Goal: Task Accomplishment & Management: Manage account settings

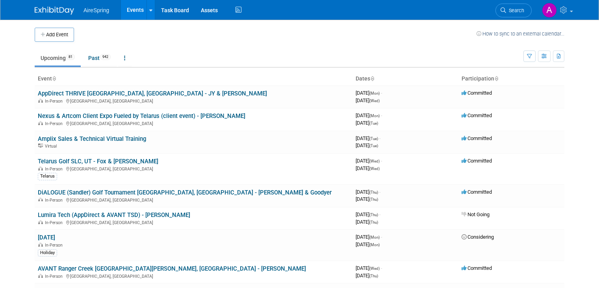
click at [133, 10] on link "Events" at bounding box center [135, 10] width 29 height 20
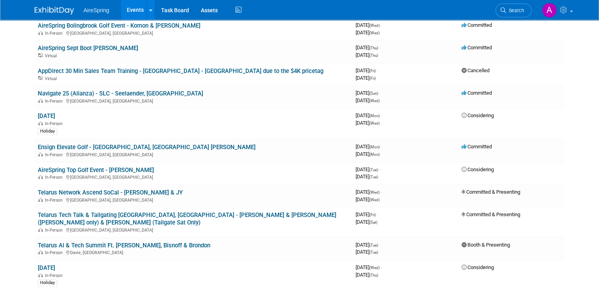
scroll to position [591, 0]
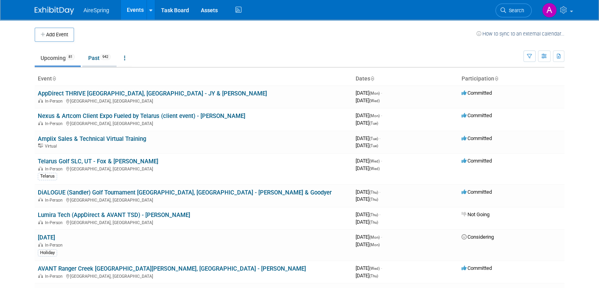
click at [88, 52] on link "Past 942" at bounding box center [99, 57] width 34 height 15
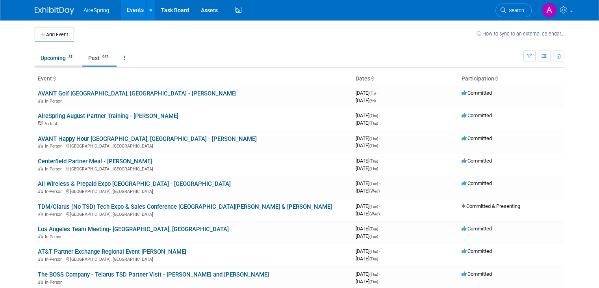
click at [56, 61] on link "Upcoming 81" at bounding box center [58, 57] width 46 height 15
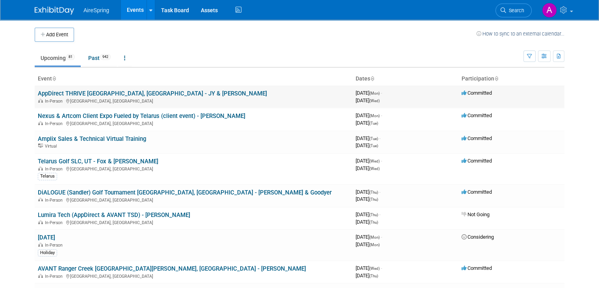
click at [106, 92] on link "AppDirect THRIVE Austin, TX - JY & Hailey" at bounding box center [152, 93] width 229 height 7
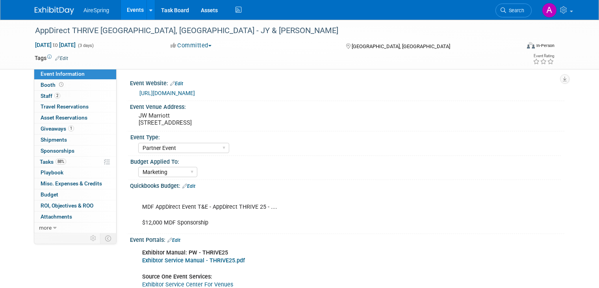
select select "Partner Event"
select select "Marketing"
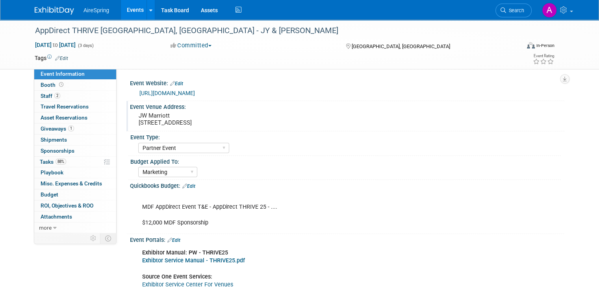
click at [173, 126] on div "JW Marriott [STREET_ADDRESS]" at bounding box center [220, 119] width 169 height 18
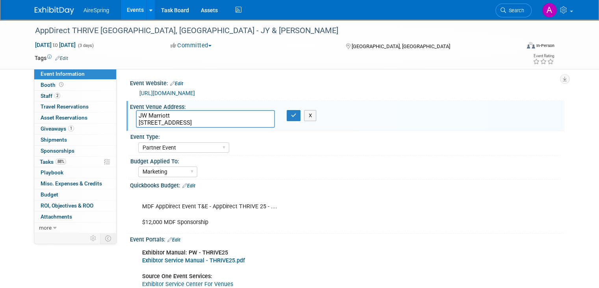
click at [173, 126] on textarea "JW Marriott [STREET_ADDRESS]" at bounding box center [205, 119] width 139 height 18
click at [251, 163] on div "Budget Applied To:" at bounding box center [345, 160] width 431 height 10
drag, startPoint x: 214, startPoint y: 124, endPoint x: 123, endPoint y: 128, distance: 91.9
click at [126, 128] on div "Event Venue Address: [GEOGRAPHIC_DATA][STREET_ADDRESS] [GEOGRAPHIC_DATA][STREET…" at bounding box center [345, 116] width 438 height 30
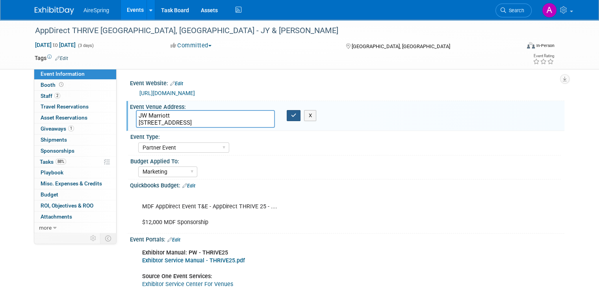
click at [295, 116] on button "button" at bounding box center [294, 115] width 14 height 11
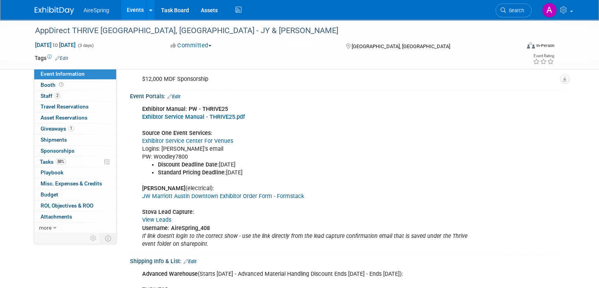
scroll to position [158, 0]
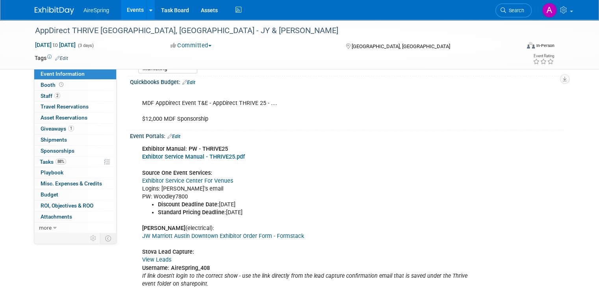
scroll to position [0, 0]
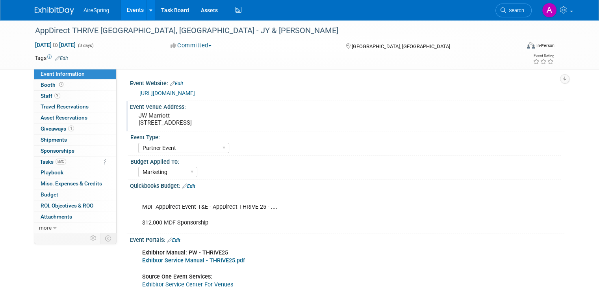
click at [179, 122] on pre "JW Marriott [STREET_ADDRESS]" at bounding box center [221, 119] width 164 height 14
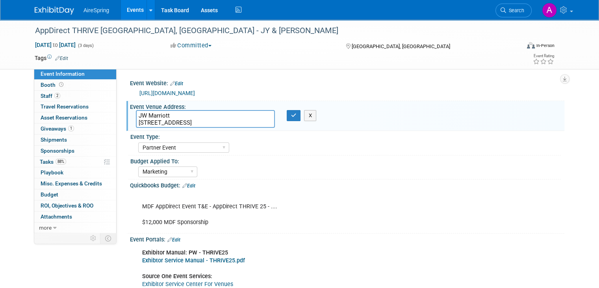
click at [187, 124] on textarea "JW Marriott [STREET_ADDRESS]" at bounding box center [205, 119] width 139 height 18
click at [275, 78] on div "Event Website: Edit" at bounding box center [347, 82] width 434 height 10
click at [296, 115] on button "button" at bounding box center [294, 115] width 14 height 11
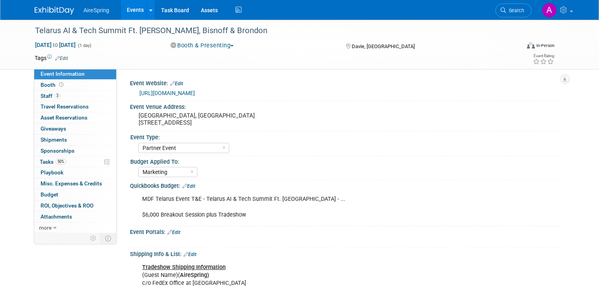
select select "Partner Event"
select select "Marketing"
